Goal: Transaction & Acquisition: Purchase product/service

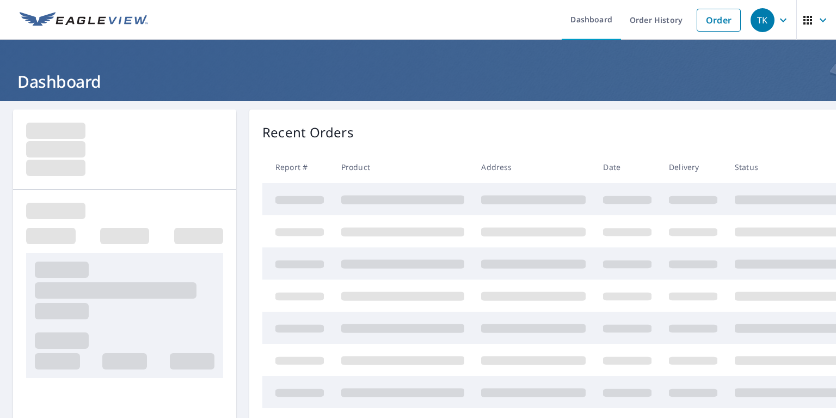
click at [664, 21] on link "Order History" at bounding box center [656, 20] width 70 height 40
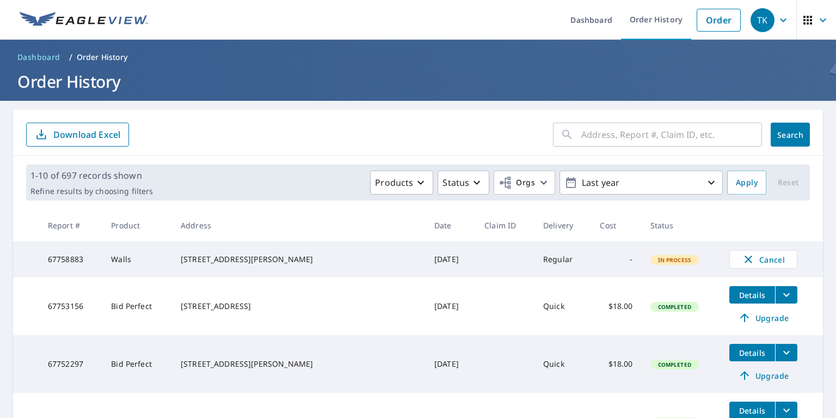
click at [693, 131] on input "text" at bounding box center [672, 134] width 181 height 30
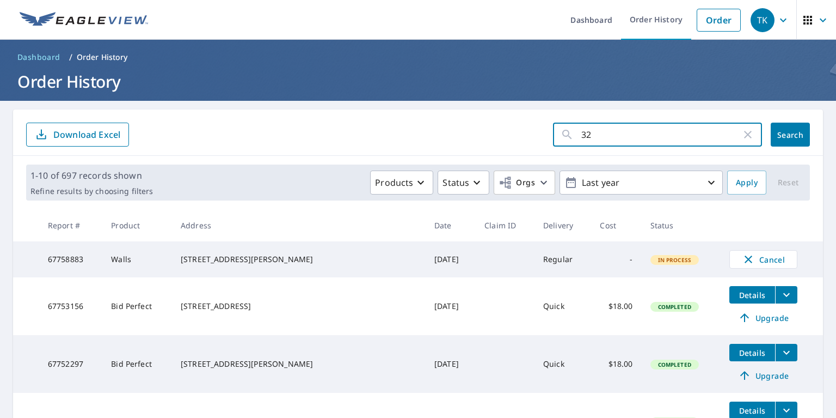
type input "326"
click at [799, 136] on span "Search" at bounding box center [791, 135] width 22 height 10
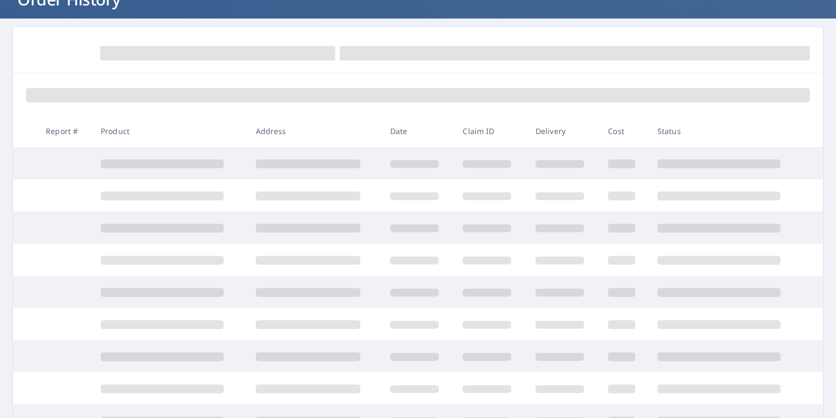
scroll to position [85, 0]
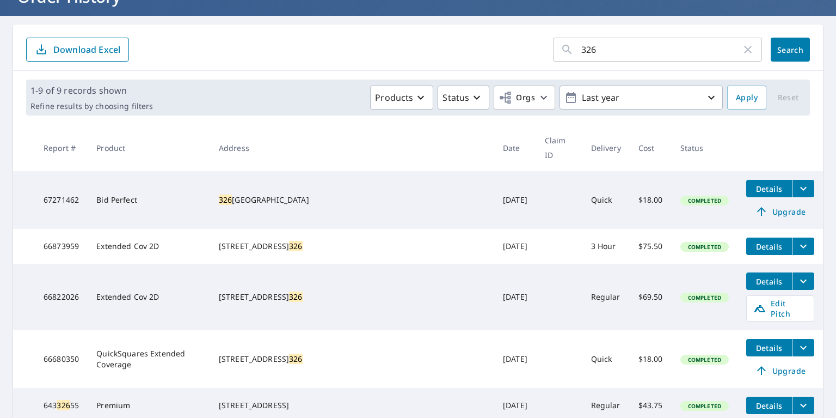
click at [782, 205] on span "Upgrade" at bounding box center [780, 211] width 55 height 13
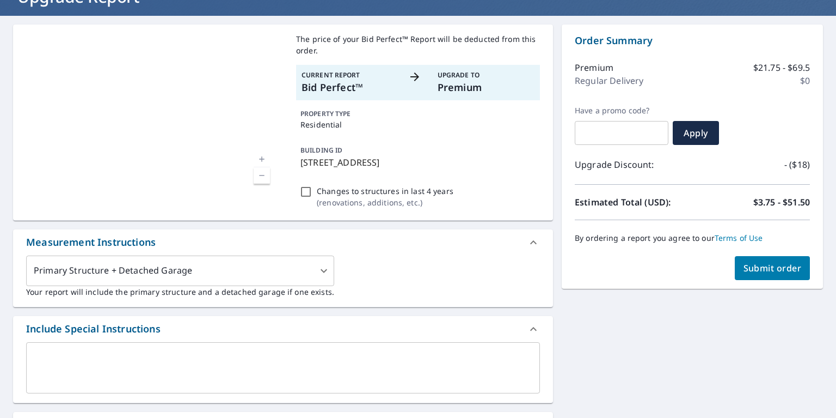
click at [787, 271] on span "Submit order" at bounding box center [773, 268] width 58 height 12
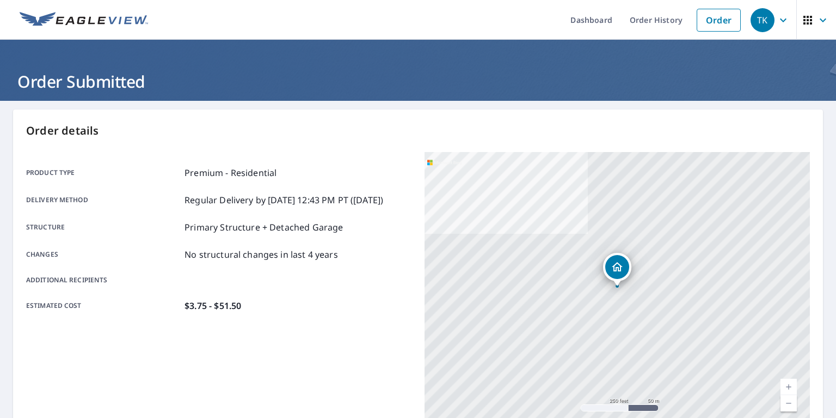
click at [673, 17] on link "Order History" at bounding box center [656, 20] width 70 height 40
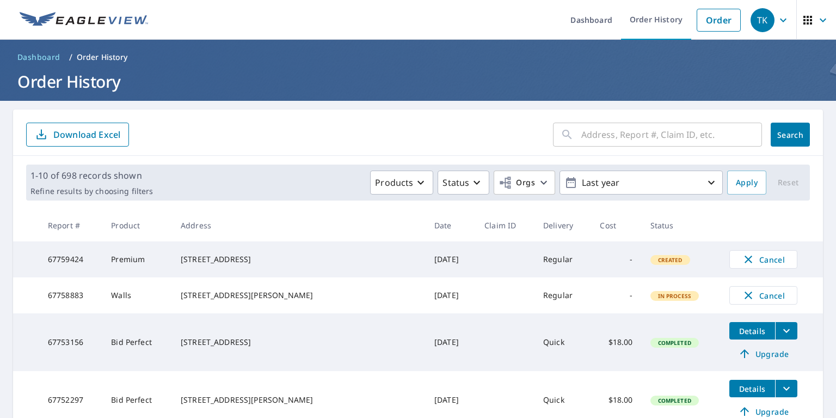
click at [688, 132] on input "text" at bounding box center [672, 134] width 181 height 30
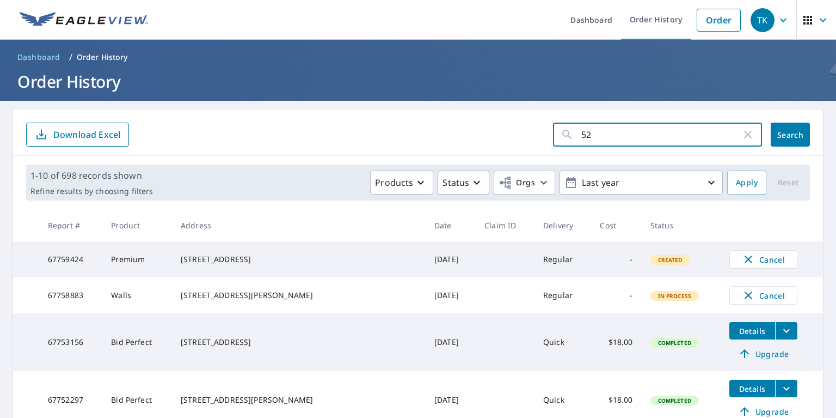
type input "524"
click at [793, 144] on button "Search" at bounding box center [790, 135] width 39 height 24
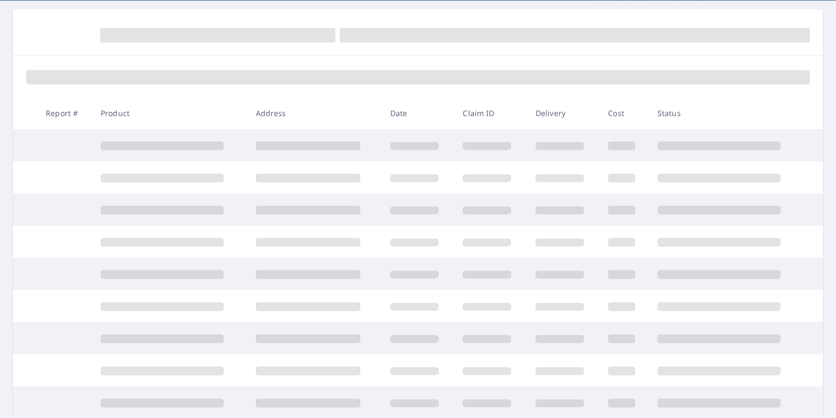
scroll to position [101, 0]
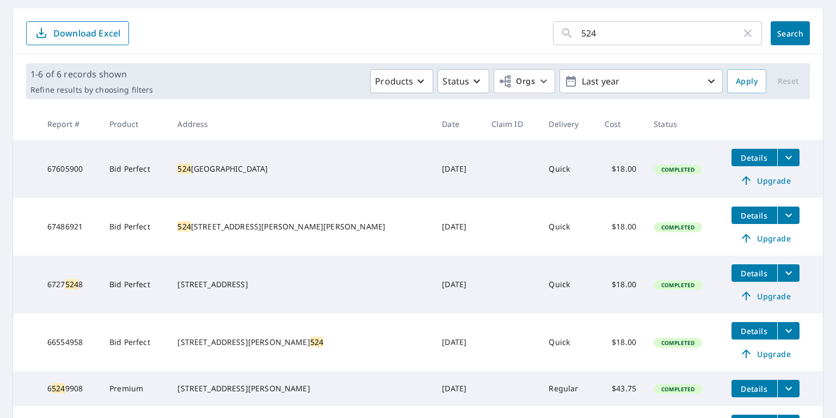
click at [754, 184] on span "Upgrade" at bounding box center [765, 180] width 55 height 13
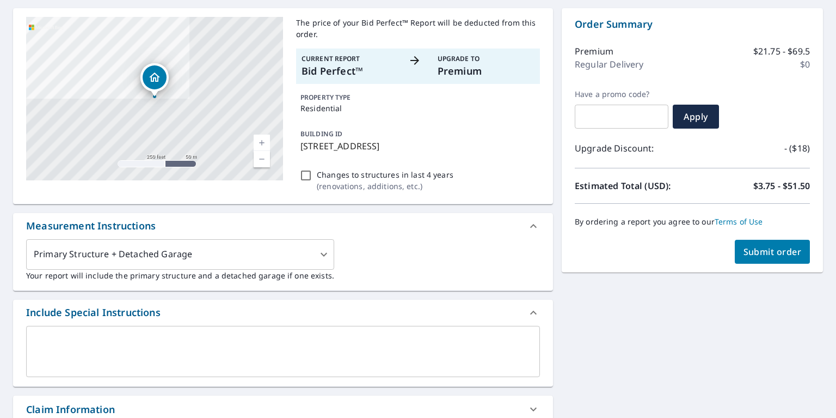
click at [780, 256] on span "Submit order" at bounding box center [773, 252] width 58 height 12
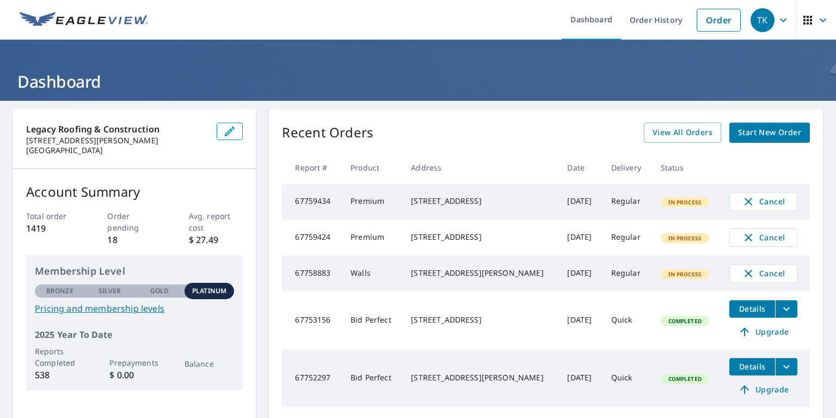
click at [693, 242] on span "In Process" at bounding box center [685, 238] width 47 height 8
click at [469, 242] on div "[STREET_ADDRESS]" at bounding box center [480, 236] width 139 height 11
